Goal: Browse casually

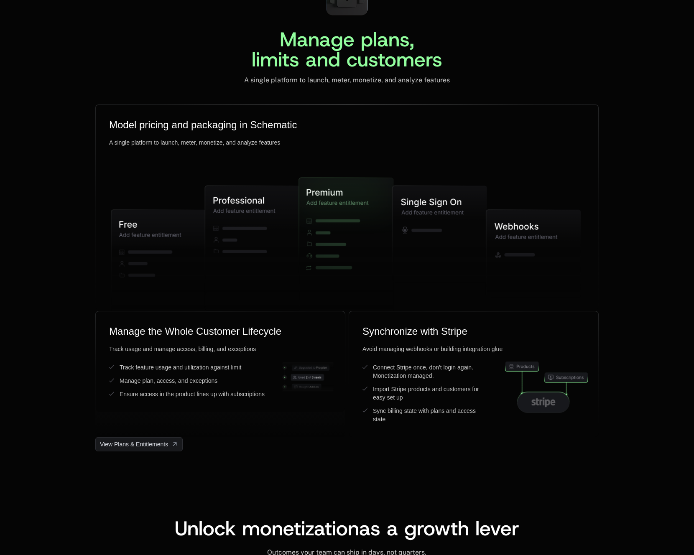
scroll to position [2016, 0]
